Goal: Task Accomplishment & Management: Use online tool/utility

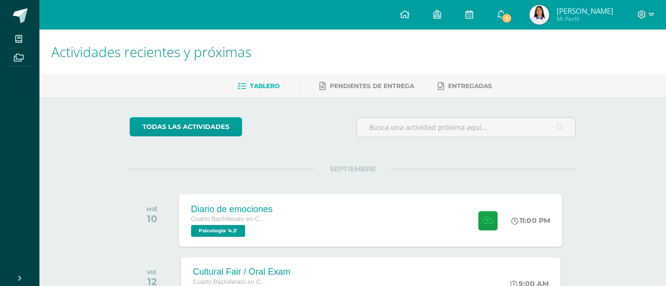
click at [230, 234] on span "Psicología '4.3'" at bounding box center [218, 231] width 54 height 12
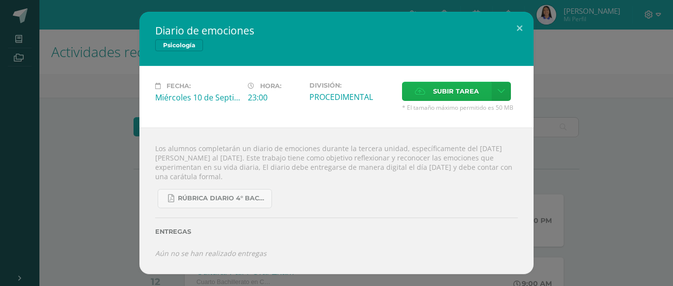
click at [454, 95] on span "Subir tarea" at bounding box center [456, 91] width 46 height 18
click at [0, 0] on input "Subir tarea" at bounding box center [0, 0] width 0 height 0
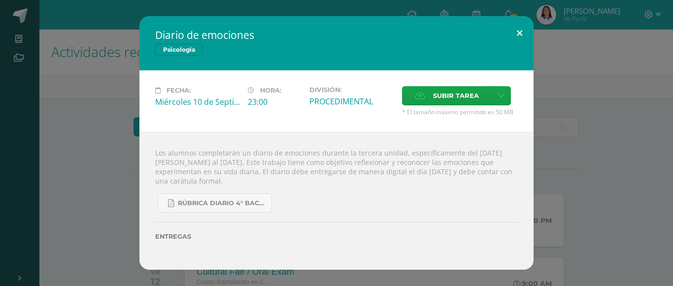
click at [520, 32] on button at bounding box center [520, 33] width 28 height 34
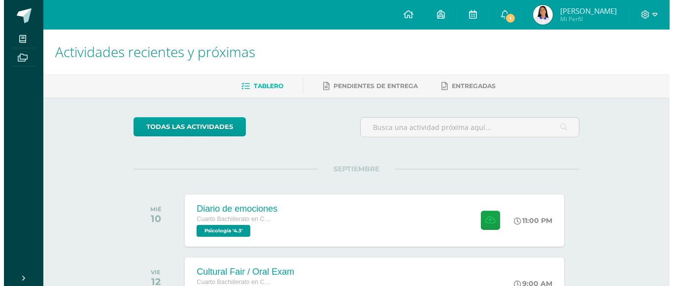
scroll to position [63, 0]
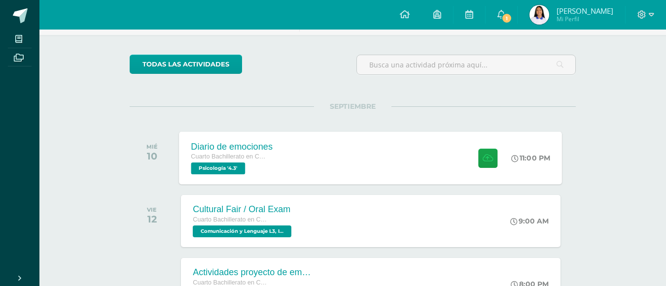
click at [214, 171] on span "Psicología '4.3'" at bounding box center [218, 169] width 54 height 12
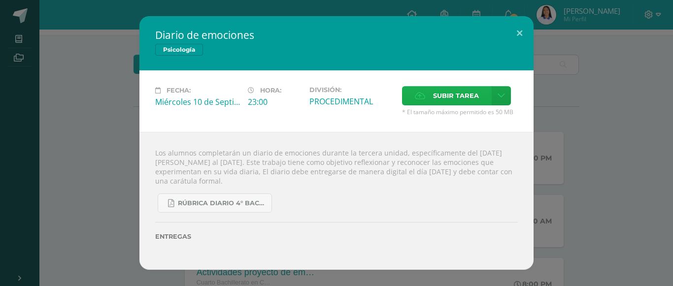
click at [440, 94] on span "Subir tarea" at bounding box center [456, 96] width 46 height 18
click at [0, 0] on input "Subir tarea" at bounding box center [0, 0] width 0 height 0
click at [444, 92] on span "Subir tarea" at bounding box center [456, 96] width 46 height 18
click at [0, 0] on input "Subir tarea" at bounding box center [0, 0] width 0 height 0
